Goal: Task Accomplishment & Management: Complete application form

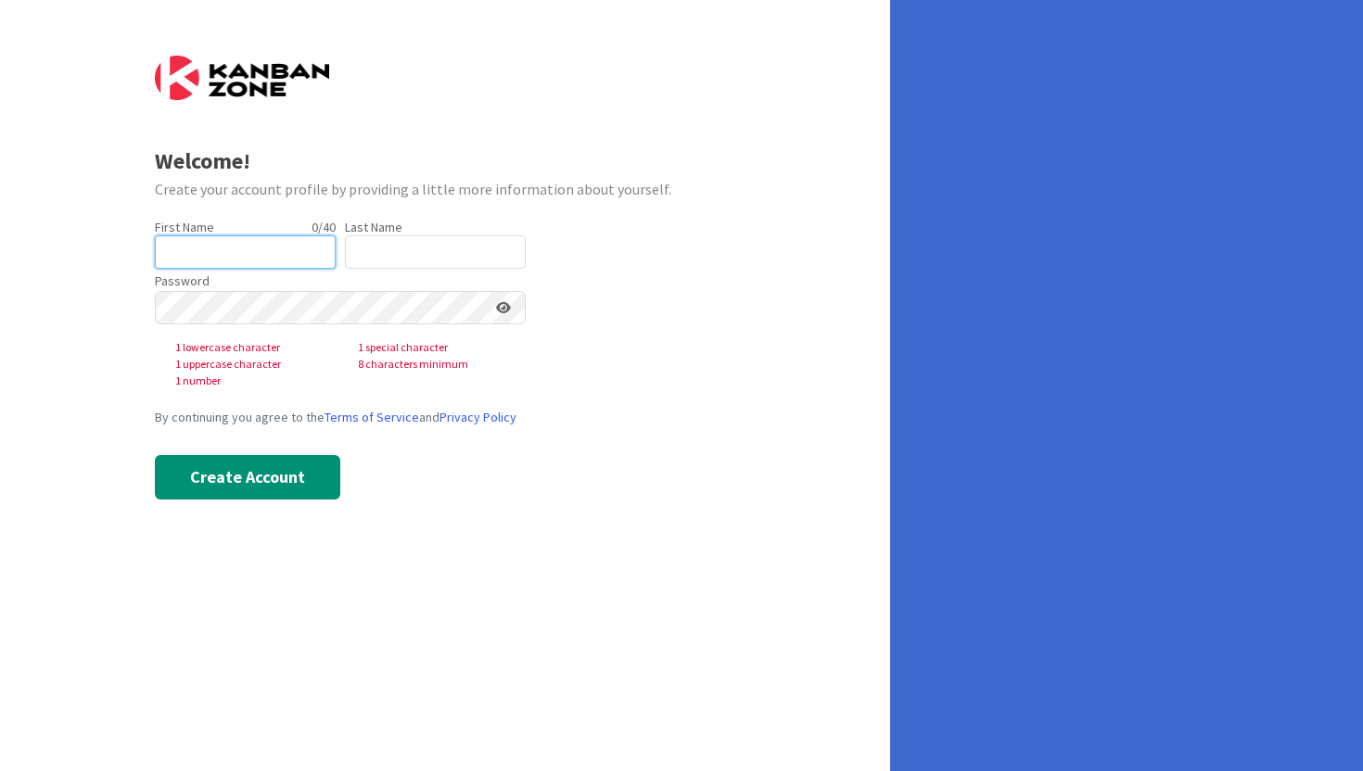
click at [269, 256] on input "text" at bounding box center [245, 251] width 181 height 33
type input "[PERSON_NAME]"
click at [366, 252] on input "text" at bounding box center [435, 251] width 181 height 33
type input "Long"
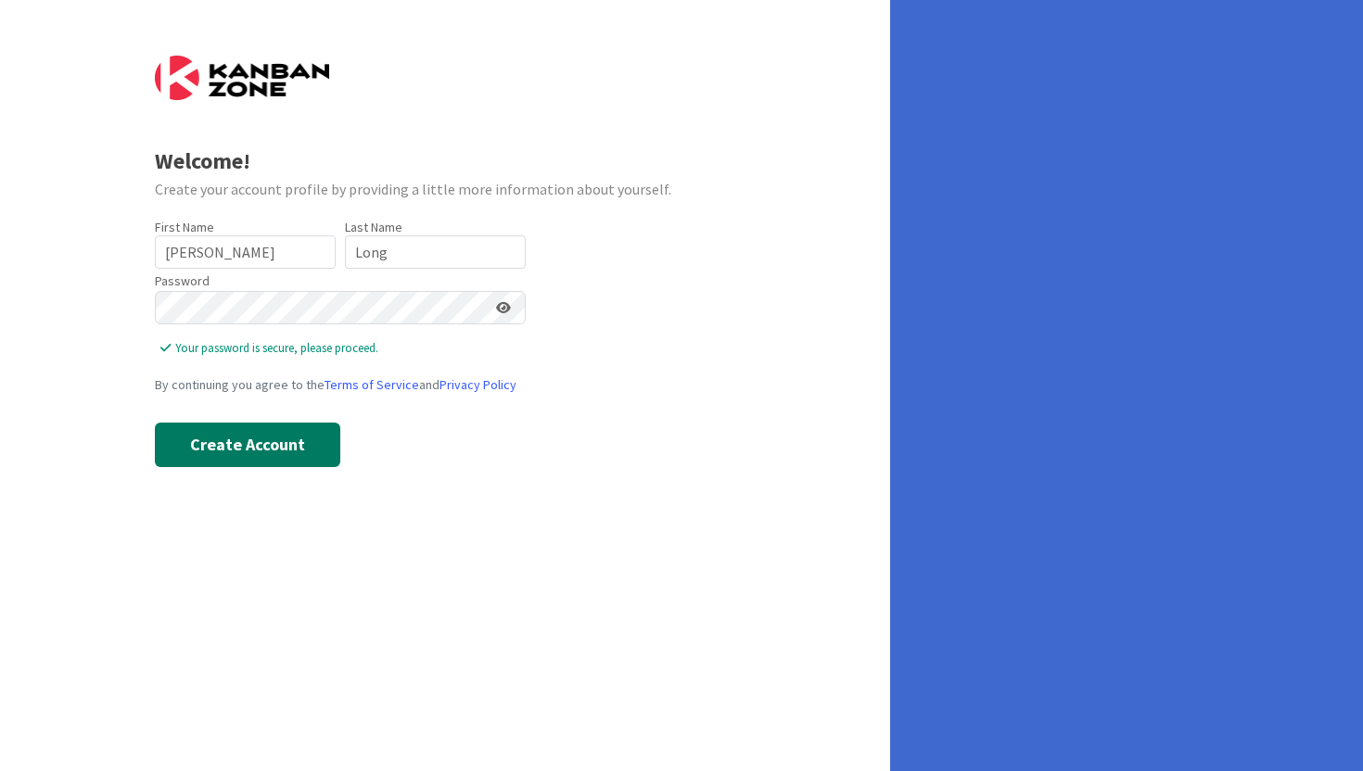
click at [238, 459] on button "Create Account" at bounding box center [247, 445] width 185 height 45
